Goal: Task Accomplishment & Management: Complete application form

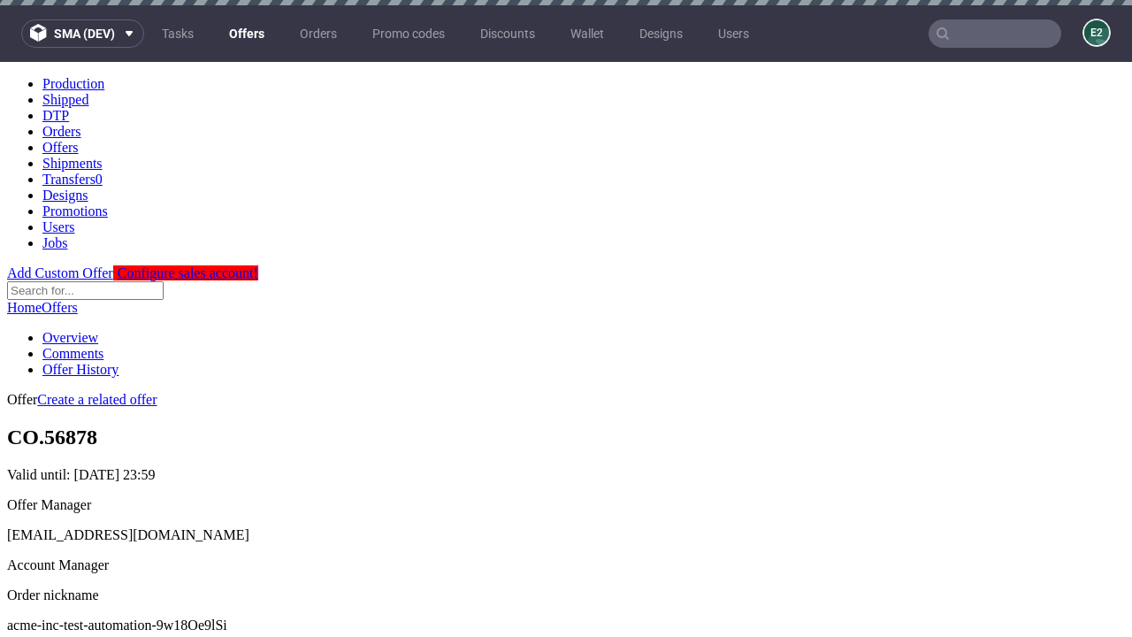
scroll to position [5, 0]
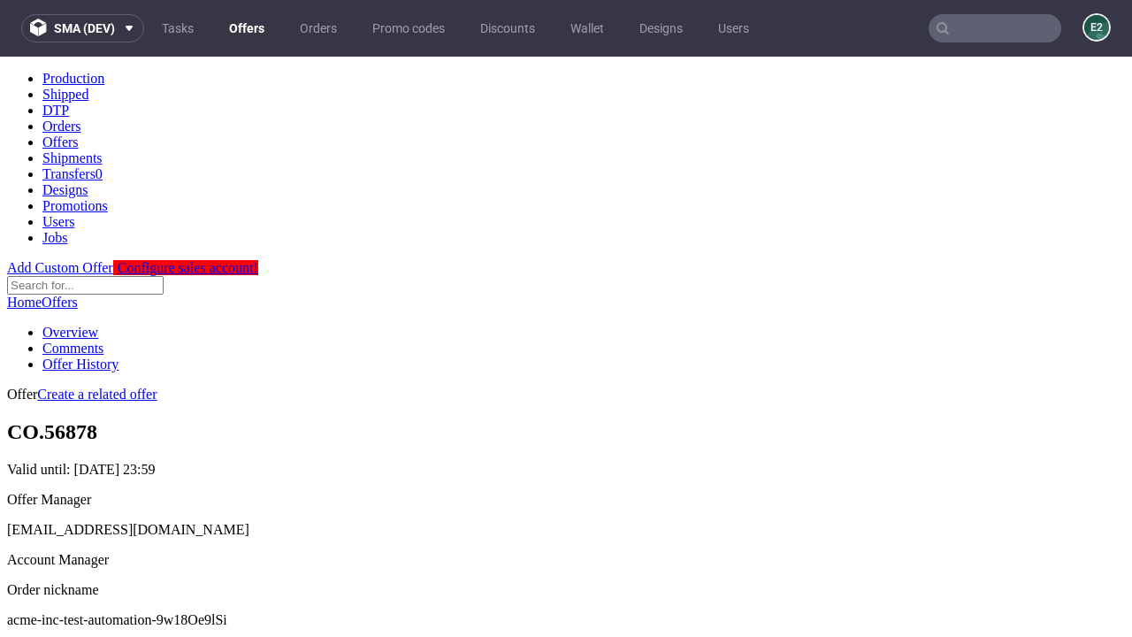
scroll to position [603, 0]
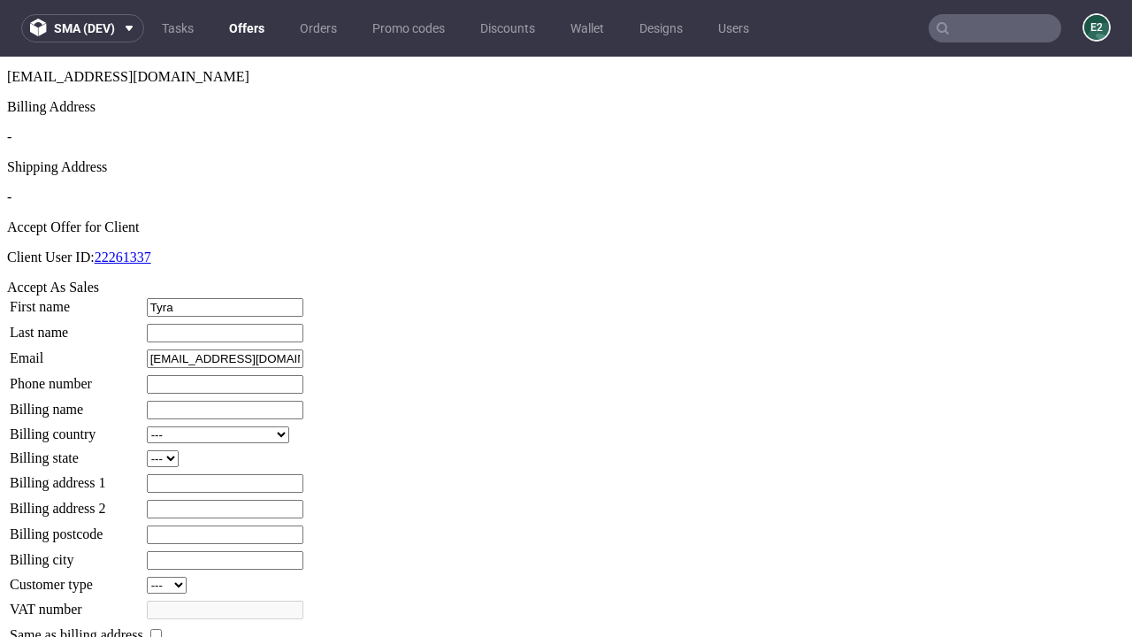
type input "Tyra"
type input "[PERSON_NAME]"
type input "1509813888"
type input "Alana79"
select select "13"
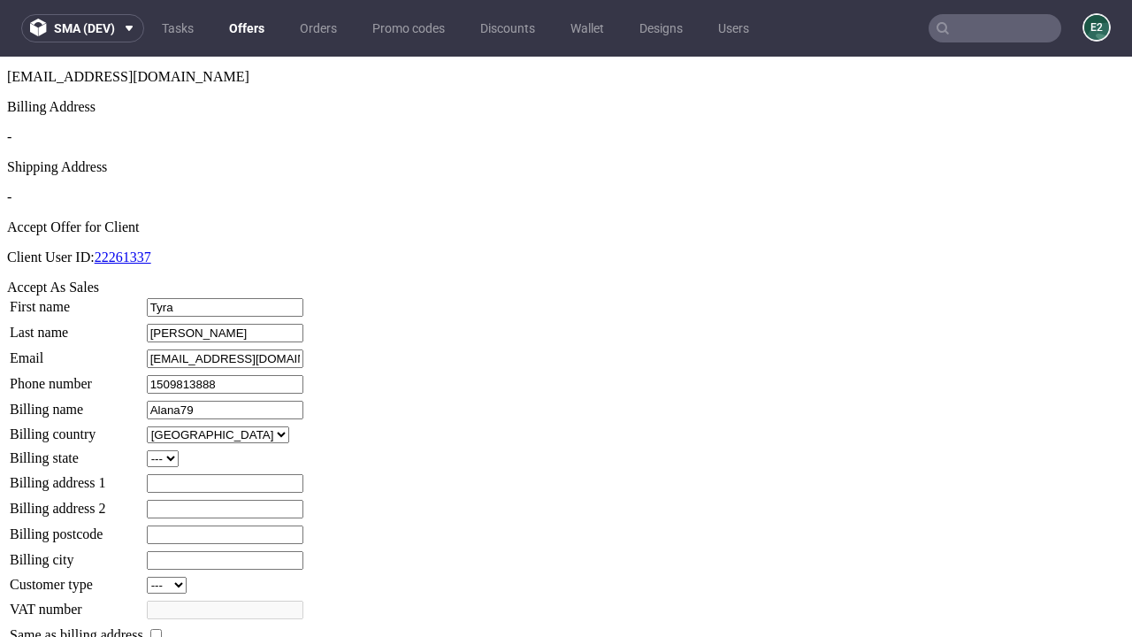
type input "Alana79"
type input "[STREET_ADDRESS]"
type input "LY83 7QE"
select select "132"
type input "LY83 7QE"
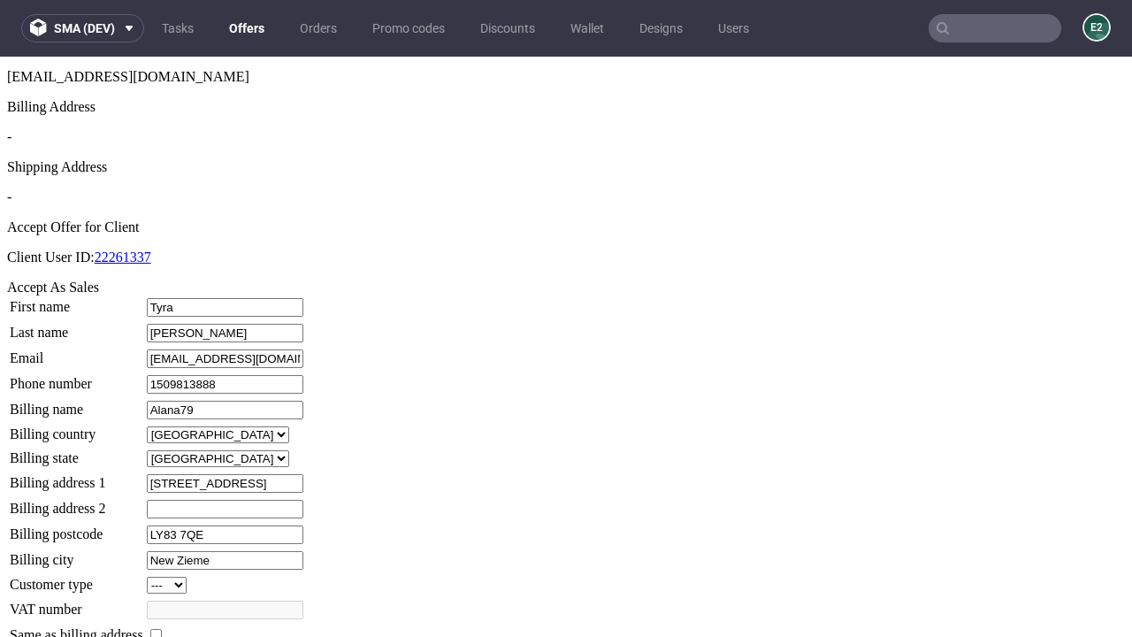
type input "New Zieme"
click at [162, 629] on input "checkbox" at bounding box center [155, 634] width 11 height 11
checkbox input "true"
type input "Alana79"
select select "13"
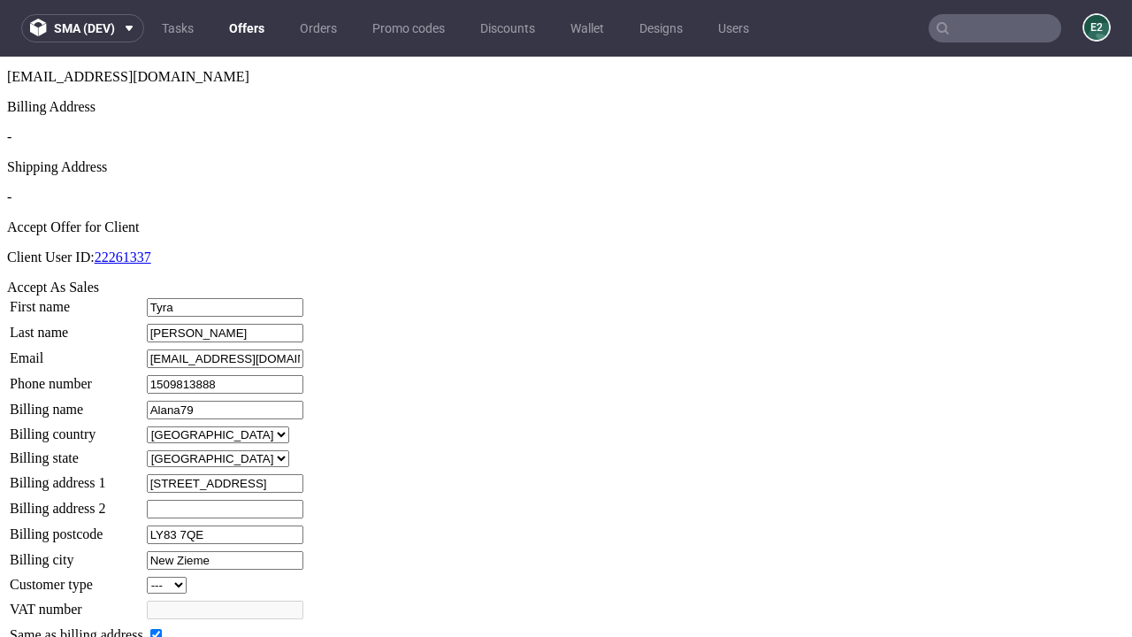
type input "[STREET_ADDRESS]"
type input "LY83 7QE"
type input "New Zieme"
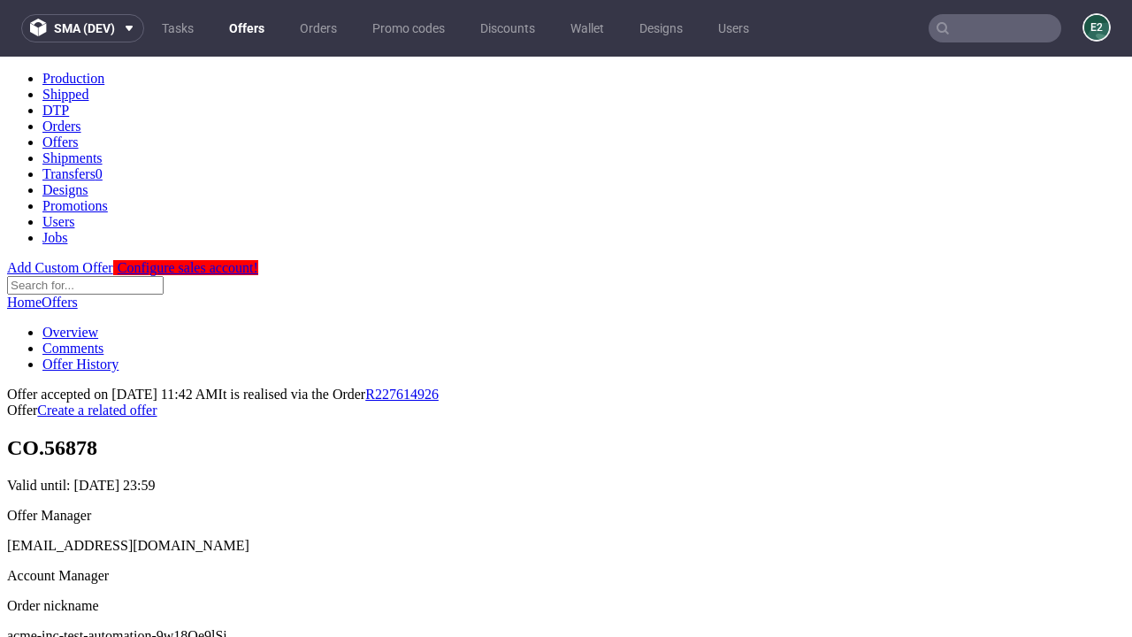
scroll to position [0, 0]
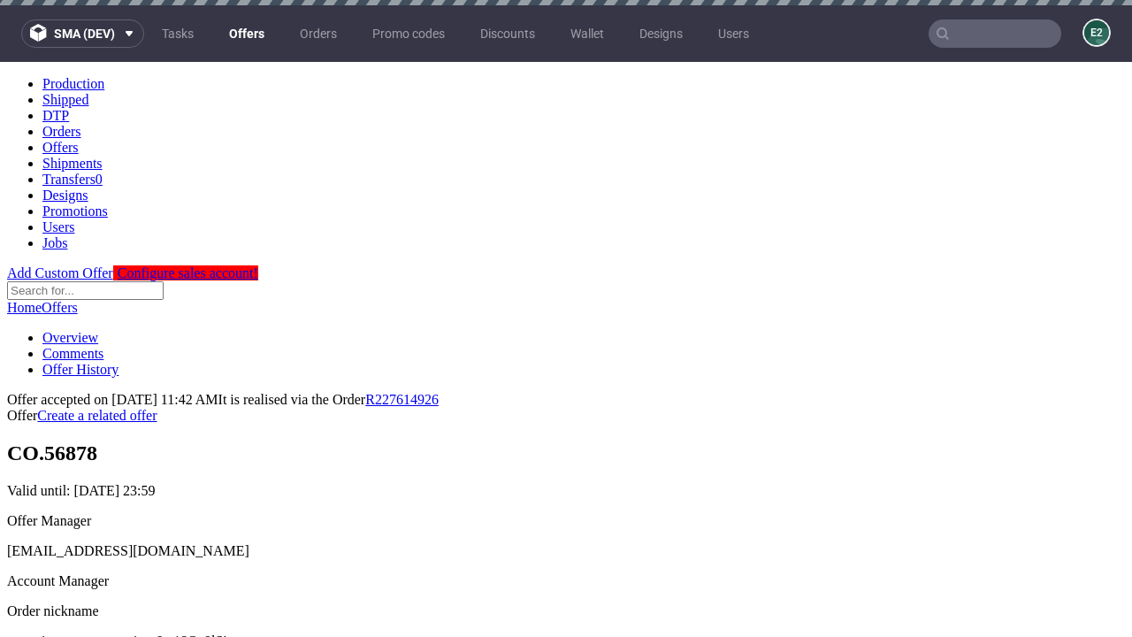
type input "[DATE]"
select select "12214305"
type input "In progress..."
